Goal: Task Accomplishment & Management: Use online tool/utility

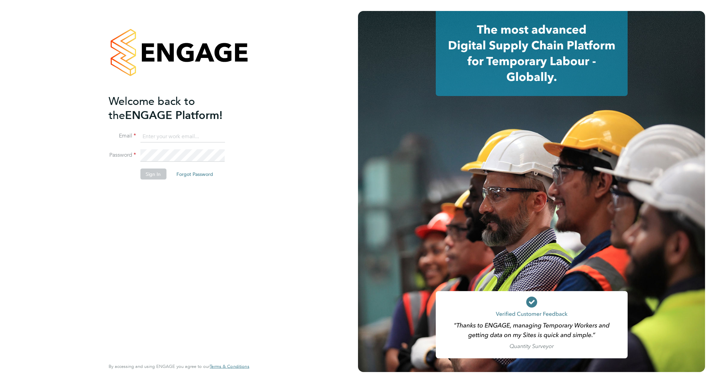
type input "david.jones@vistry.co.uk"
click at [146, 172] on button "Sign In" at bounding box center [153, 174] width 26 height 11
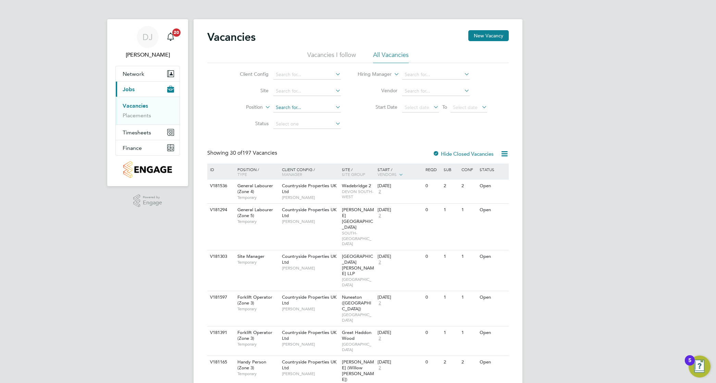
click at [305, 107] on input at bounding box center [307, 108] width 68 height 10
click at [302, 74] on input at bounding box center [307, 75] width 68 height 10
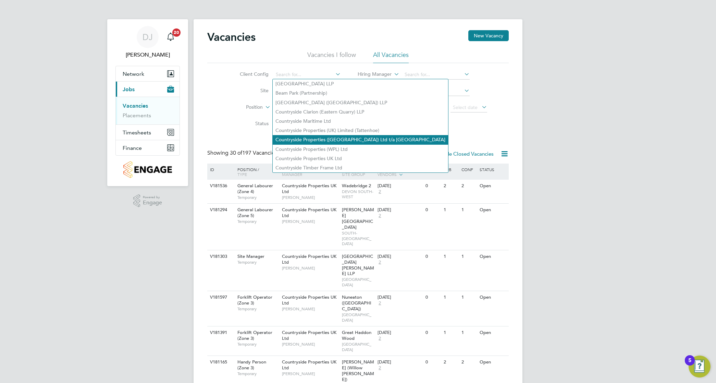
click at [320, 136] on li "Countryside Properties ([GEOGRAPHIC_DATA]) Ltd t/a [GEOGRAPHIC_DATA]" at bounding box center [360, 139] width 175 height 9
type input "Countryside Properties ([GEOGRAPHIC_DATA]) Ltd t/a [GEOGRAPHIC_DATA]"
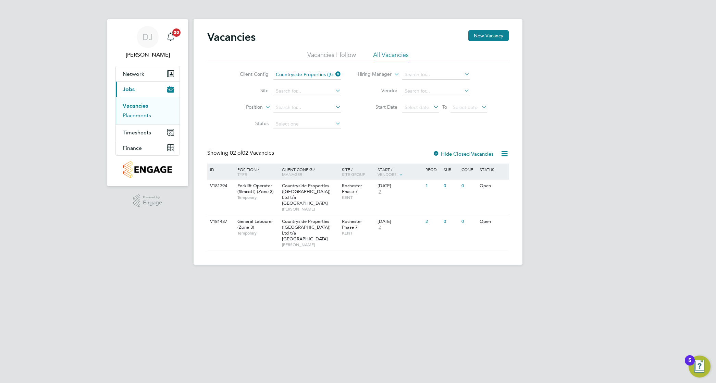
click at [148, 115] on link "Placements" at bounding box center [137, 115] width 28 height 7
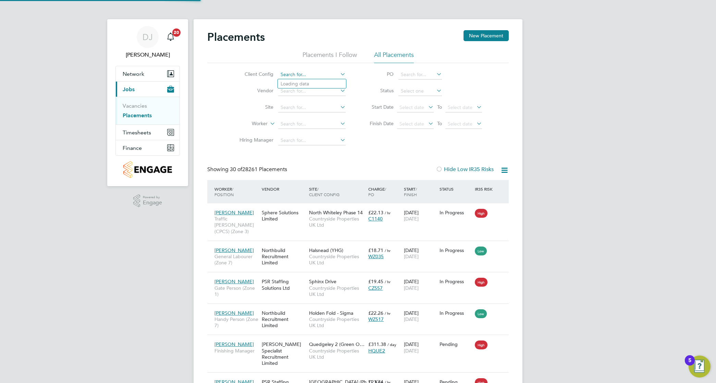
click at [295, 76] on input at bounding box center [312, 75] width 68 height 10
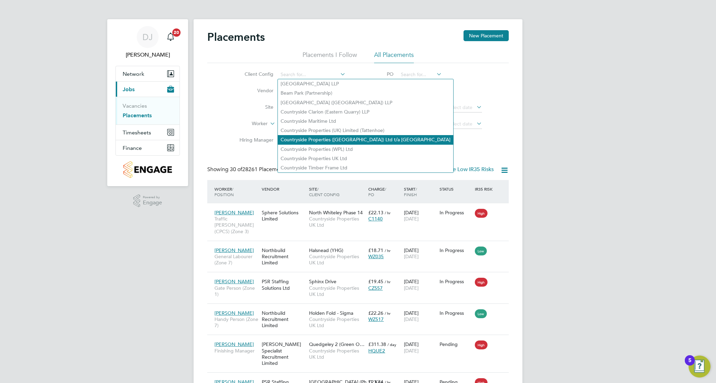
click at [317, 136] on li "Countryside Properties ([GEOGRAPHIC_DATA]) Ltd t/a [GEOGRAPHIC_DATA]" at bounding box center [365, 139] width 175 height 9
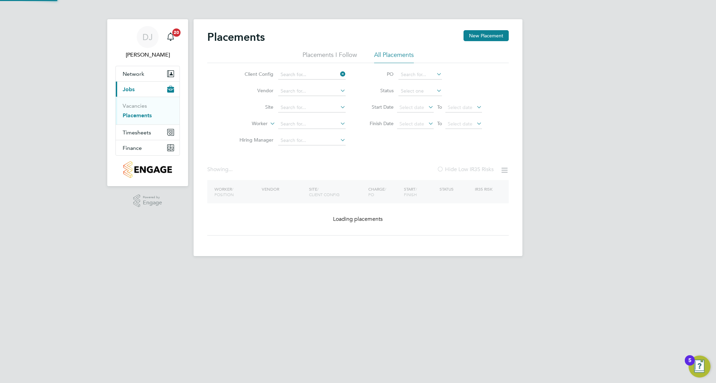
type input "Countryside Properties ([GEOGRAPHIC_DATA]) Ltd t/a [GEOGRAPHIC_DATA]"
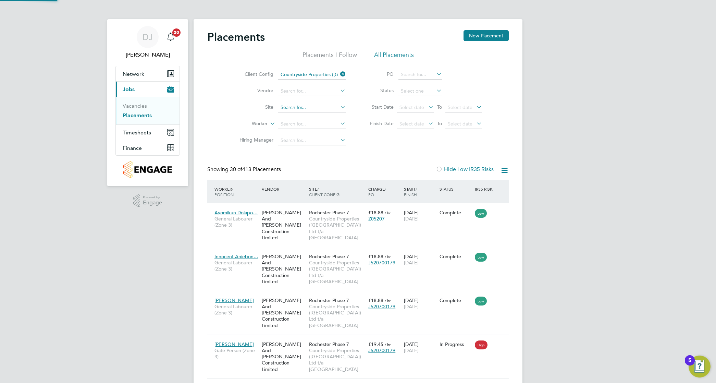
click at [309, 104] on input at bounding box center [312, 108] width 68 height 10
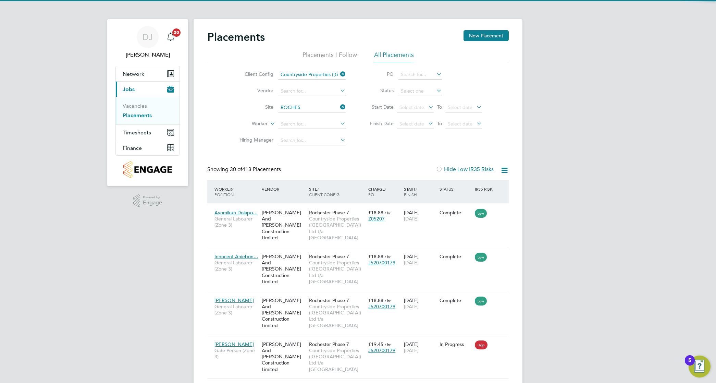
click at [309, 118] on li "Roches ter Phase 7" at bounding box center [317, 116] width 78 height 9
type input "Rochester Phase 7"
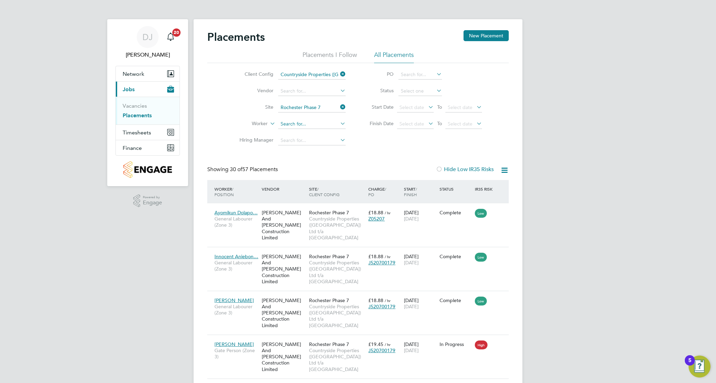
click at [311, 120] on input at bounding box center [312, 124] width 68 height 10
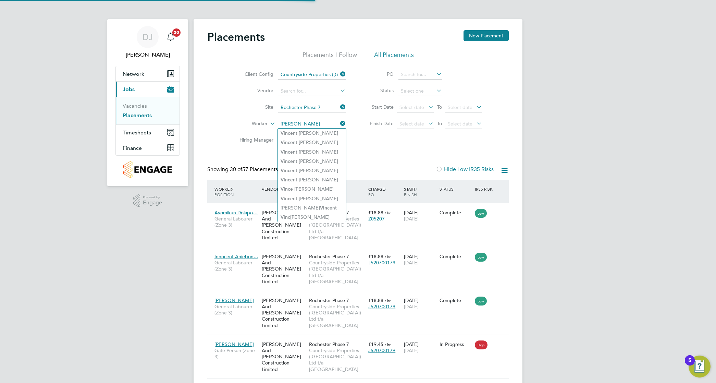
type input "[PERSON_NAME]"
click at [401, 135] on div "Client Config Countryside Properties ([GEOGRAPHIC_DATA]) Ltd t/a [GEOGRAPHIC_DA…" at bounding box center [358, 106] width 302 height 86
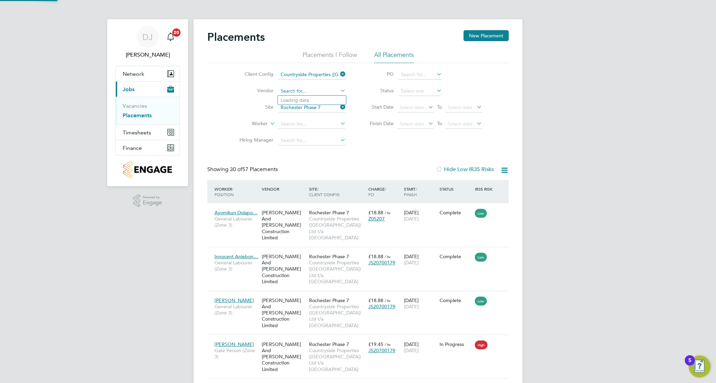
click at [333, 88] on input at bounding box center [312, 91] width 68 height 10
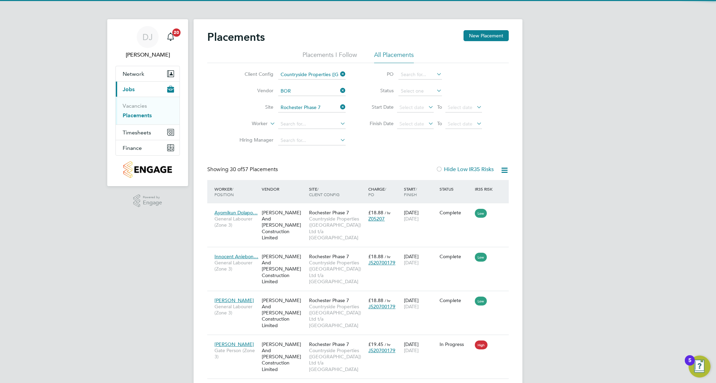
click at [313, 100] on li "Bor ne Resourcing Limited" at bounding box center [312, 100] width 68 height 9
type input "Borne Resourcing Limited"
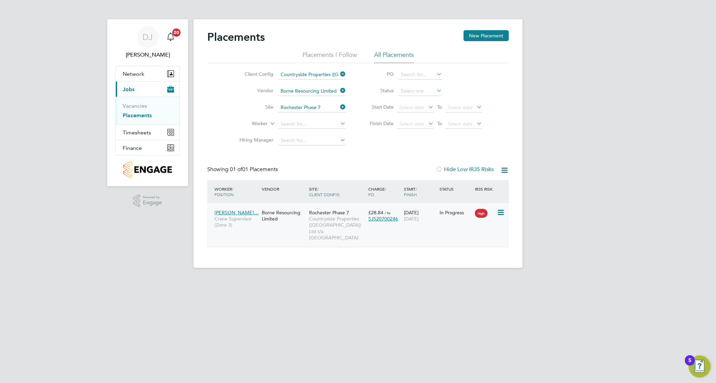
click at [476, 226] on div "[PERSON_NAME]… [PERSON_NAME] Supervisor (Zone 3) Borne Resourcing Limited [GEOG…" at bounding box center [358, 225] width 302 height 44
click at [444, 216] on div "In Progress" at bounding box center [456, 212] width 36 height 13
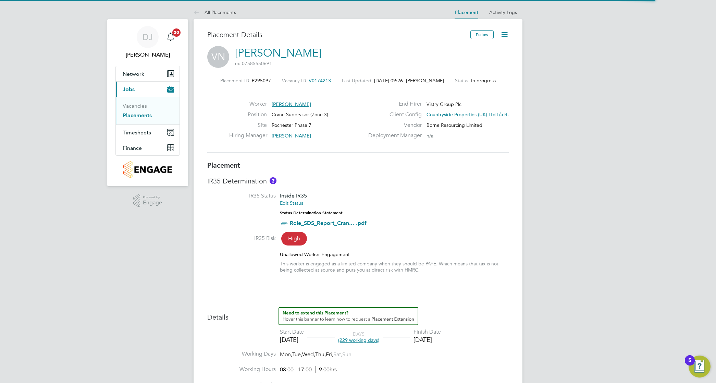
click at [500, 32] on icon at bounding box center [504, 34] width 9 height 9
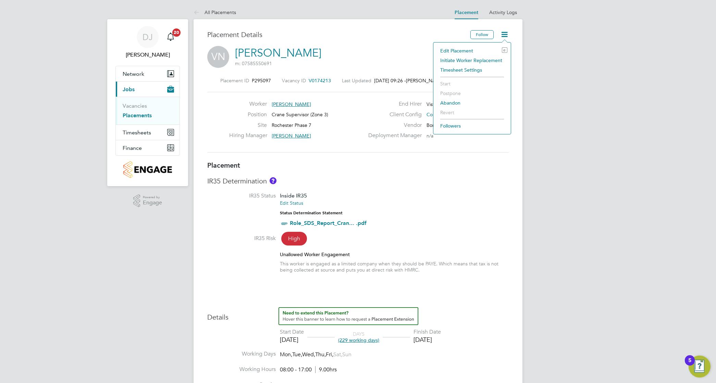
click at [458, 48] on li "Edit Placement e" at bounding box center [472, 51] width 71 height 10
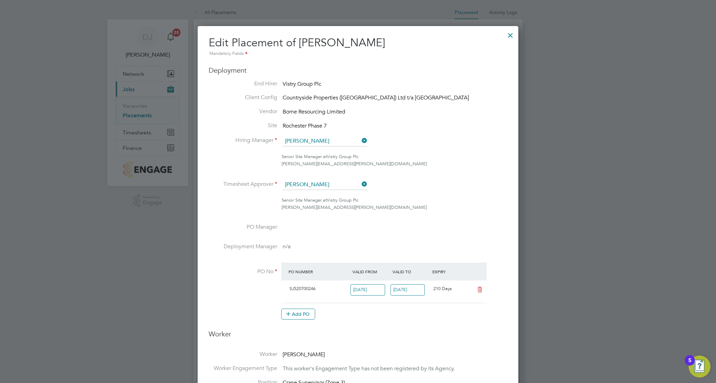
click at [507, 36] on div at bounding box center [510, 33] width 12 height 12
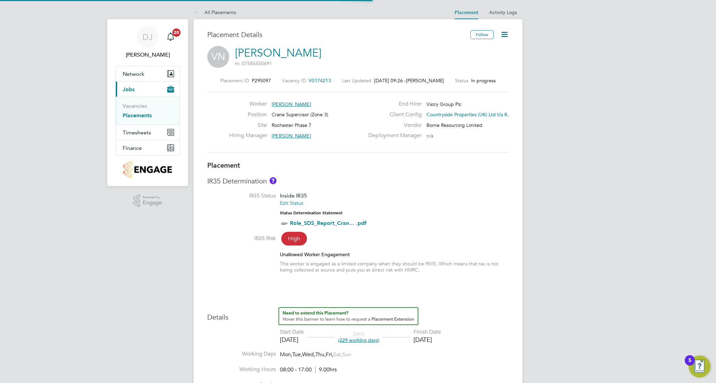
click at [498, 37] on div "Follow" at bounding box center [487, 38] width 44 height 16
click at [500, 35] on icon at bounding box center [504, 34] width 9 height 9
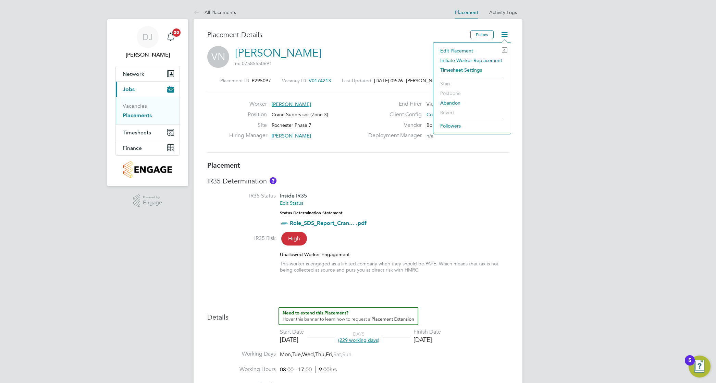
click at [485, 155] on div "Placement ID P295097 Vacancy ID V0174213 Last Updated 02 Oct 2025, 09:26 - Stew…" at bounding box center [358, 115] width 302 height 92
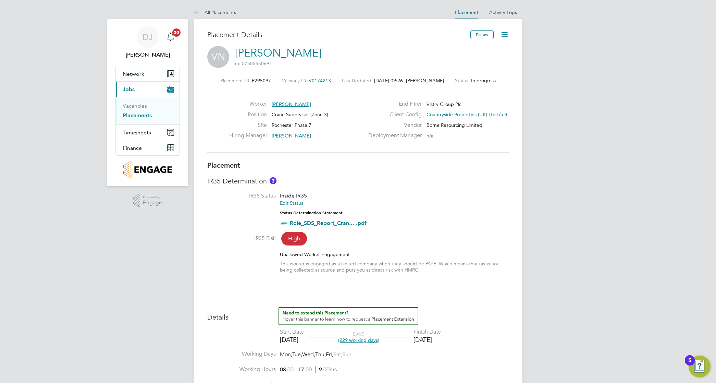
click at [502, 33] on icon at bounding box center [504, 34] width 9 height 9
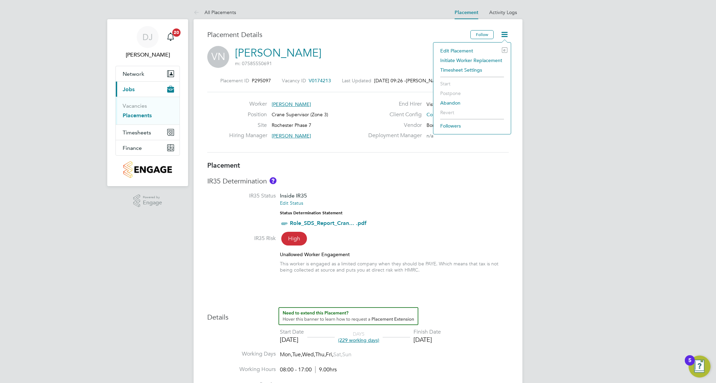
click at [458, 58] on li "Initiate Worker Replacement" at bounding box center [472, 61] width 71 height 10
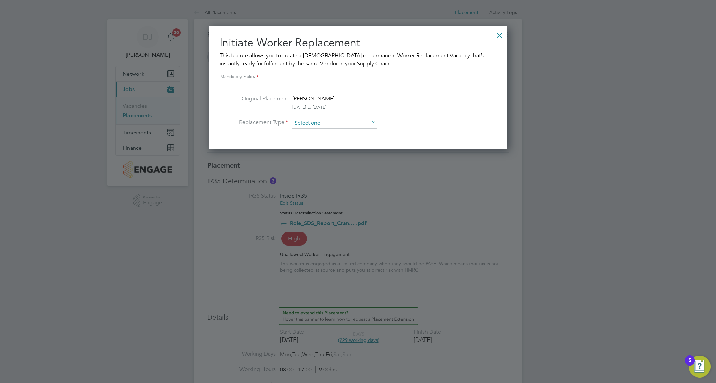
click at [351, 119] on input at bounding box center [334, 123] width 85 height 10
click at [338, 136] on li "Temporary" at bounding box center [334, 132] width 85 height 9
type input "Temporary"
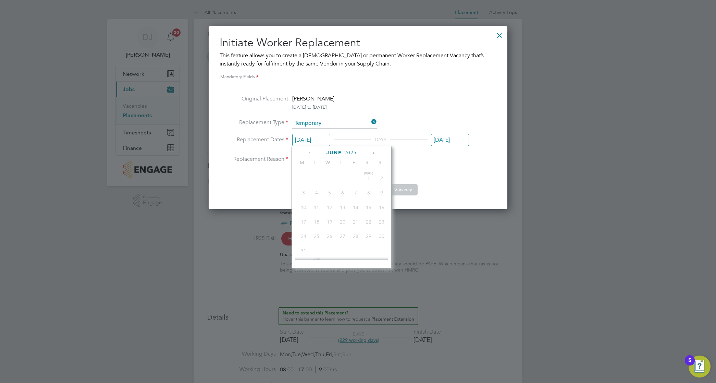
click at [308, 141] on input "[DATE]" at bounding box center [311, 140] width 38 height 13
click at [357, 211] on span "3" at bounding box center [355, 204] width 13 height 13
type input "[DATE]"
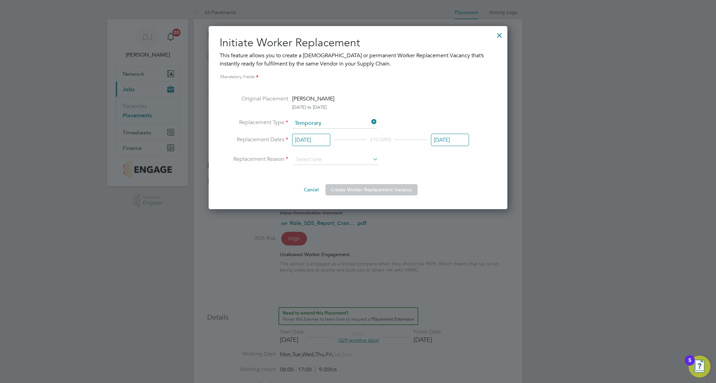
click at [448, 138] on input "[DATE]" at bounding box center [450, 140] width 38 height 13
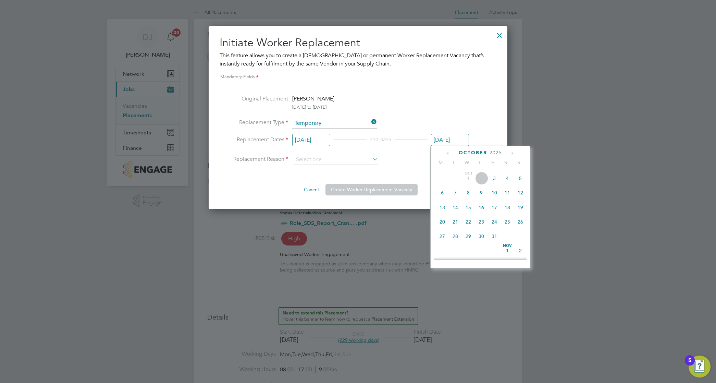
click at [497, 177] on span "3" at bounding box center [494, 178] width 13 height 13
type input "[DATE]"
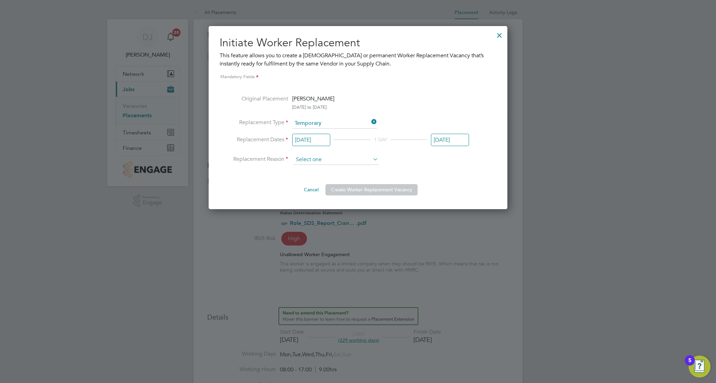
click at [367, 160] on input at bounding box center [336, 160] width 85 height 10
click at [350, 176] on li "Holiday" at bounding box center [335, 178] width 85 height 9
type input "Holiday"
click at [352, 184] on button "Create Worker Replacement Vacancy" at bounding box center [372, 189] width 92 height 11
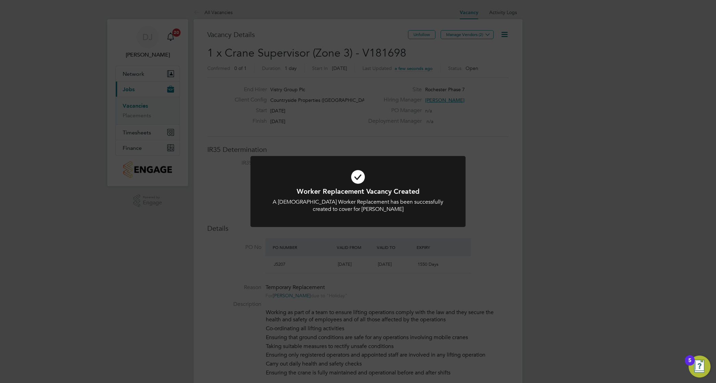
click at [339, 149] on div "Worker Replacement Vacancy Created A Temporary Worker Replacement has been succ…" at bounding box center [358, 191] width 716 height 383
